Goal: Information Seeking & Learning: Understand process/instructions

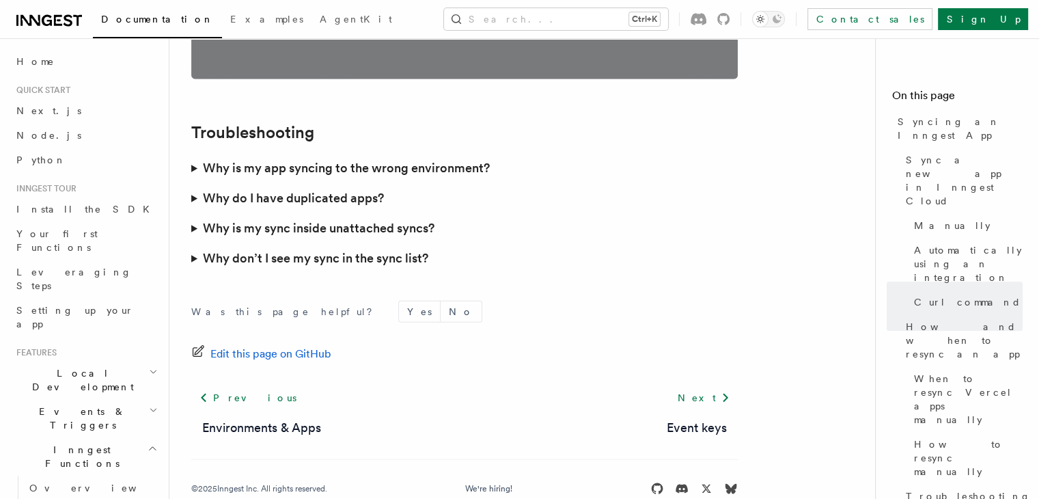
scroll to position [4039, 0]
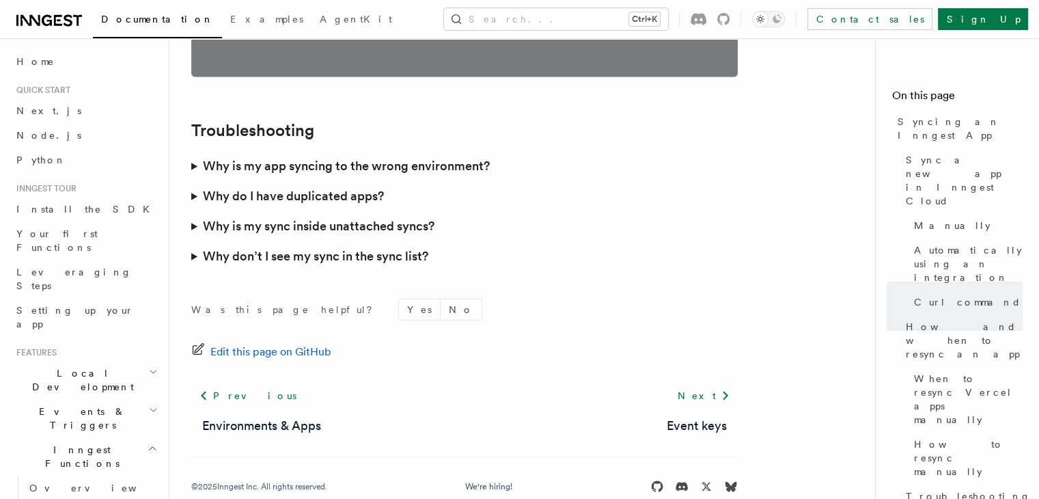
click at [193, 241] on summary "Why don’t I see my sync in the sync list?" at bounding box center [464, 256] width 547 height 30
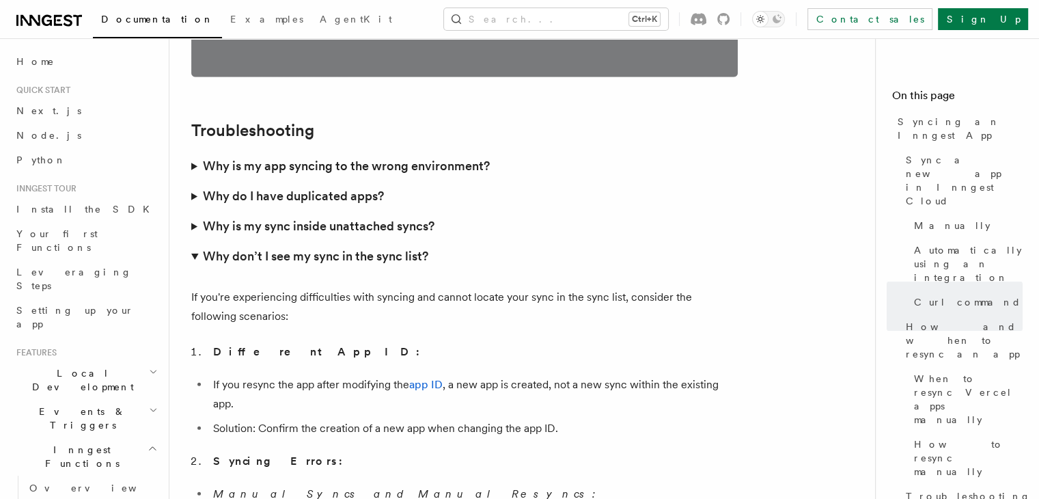
click at [193, 241] on summary "Why don’t I see my sync in the sync list?" at bounding box center [464, 256] width 547 height 30
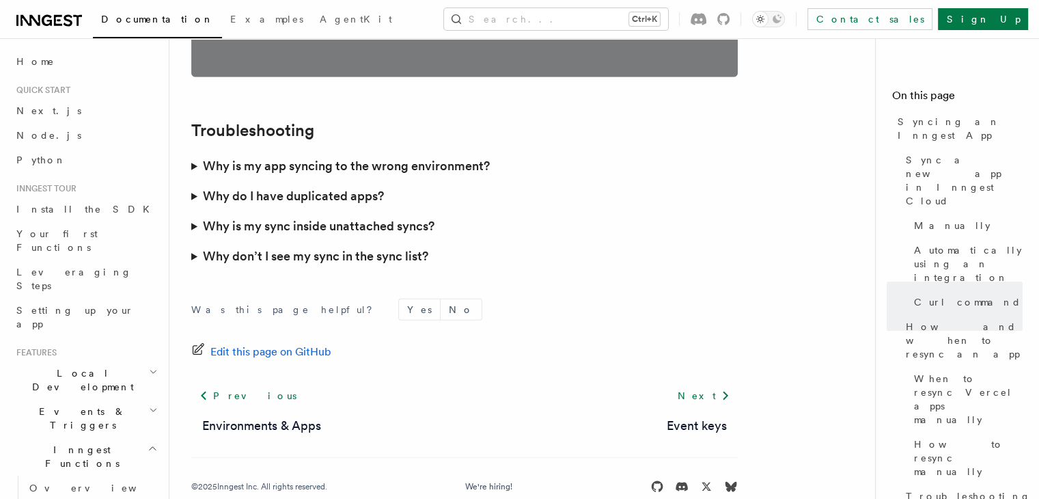
click at [192, 211] on summary "Why is my sync inside unattached syncs?" at bounding box center [464, 226] width 547 height 30
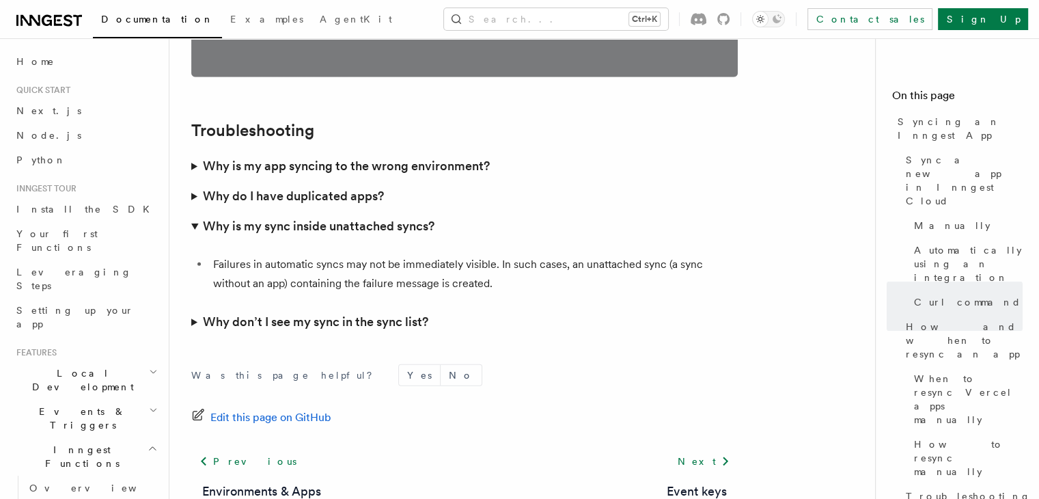
click at [192, 211] on summary "Why is my sync inside unattached syncs?" at bounding box center [464, 226] width 547 height 30
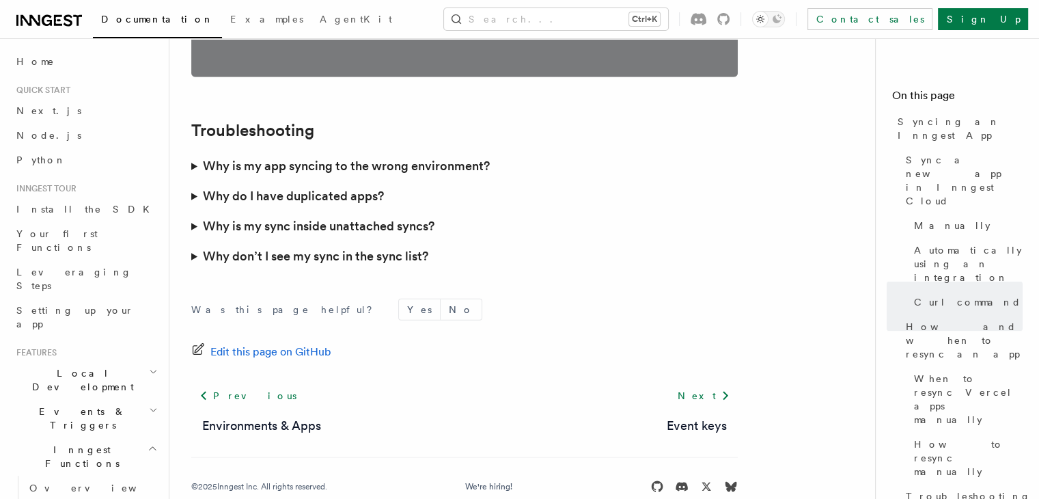
click at [194, 181] on summary "Why do I have duplicated apps?" at bounding box center [464, 196] width 547 height 30
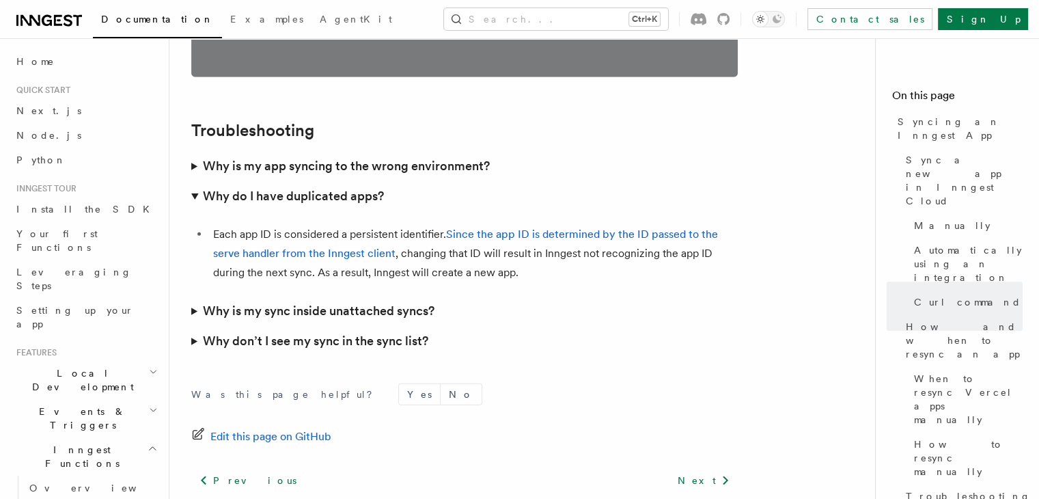
click at [194, 181] on summary "Why do I have duplicated apps?" at bounding box center [464, 196] width 547 height 30
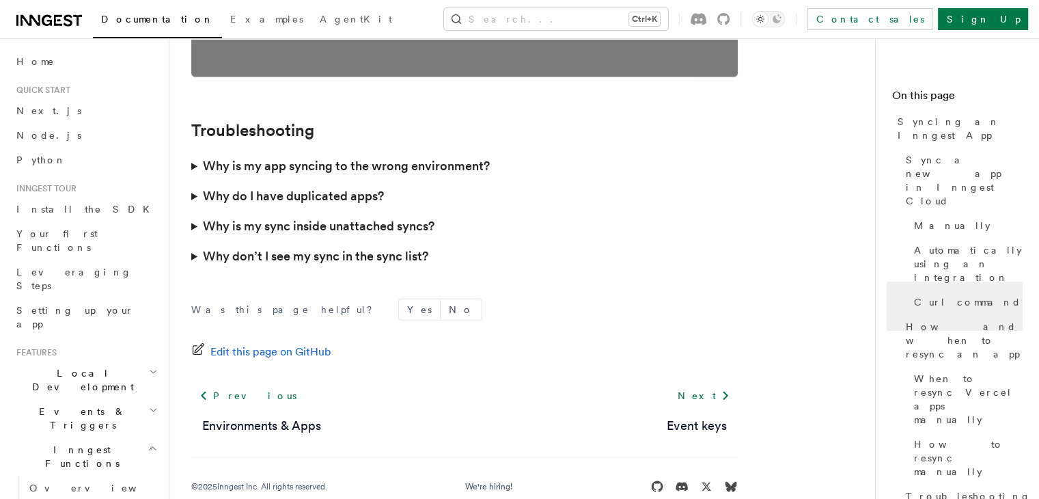
click at [198, 151] on summary "Why is my app syncing to the wrong environment?" at bounding box center [464, 166] width 547 height 30
